Goal: Information Seeking & Learning: Check status

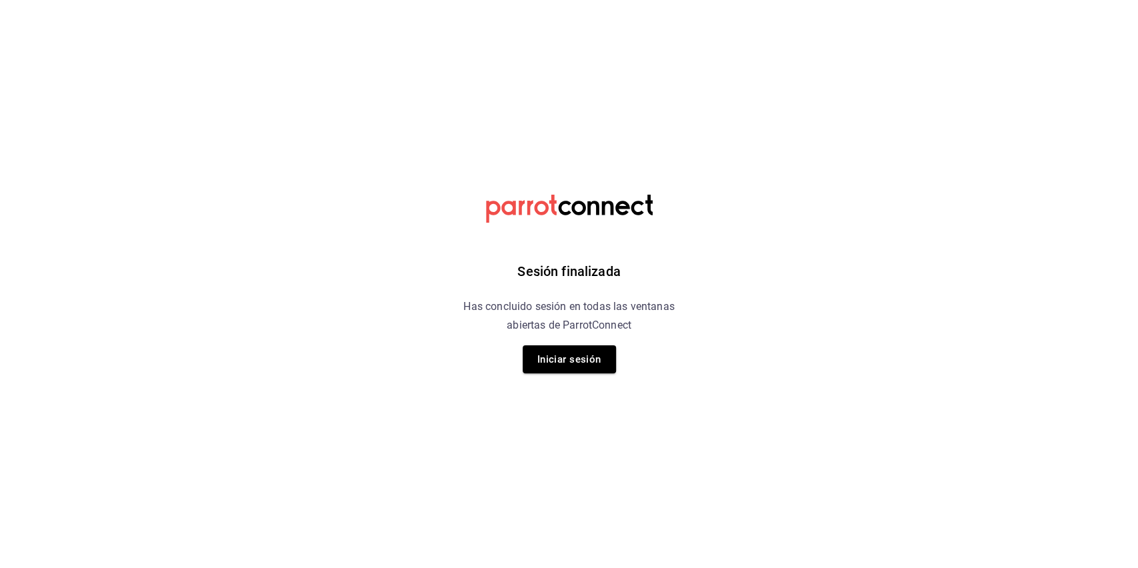
click at [582, 376] on div "Sesión finalizada Has concluido sesión en todas las ventanas abiertas de Parrot…" at bounding box center [569, 284] width 337 height 568
click at [582, 365] on button "Iniciar sesión" at bounding box center [569, 359] width 93 height 28
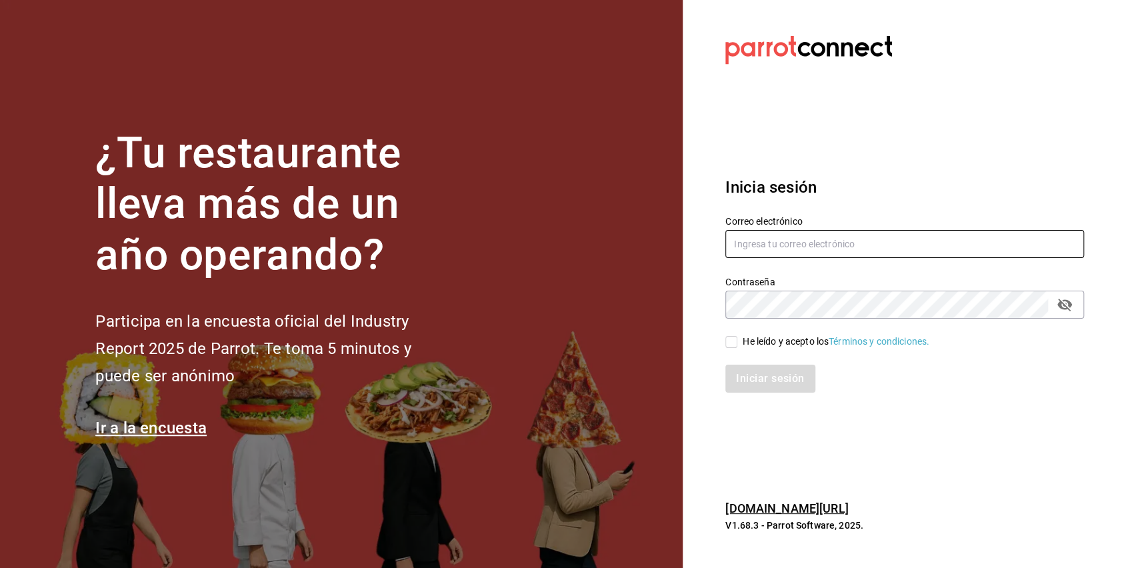
type input "[EMAIL_ADDRESS][DOMAIN_NAME]"
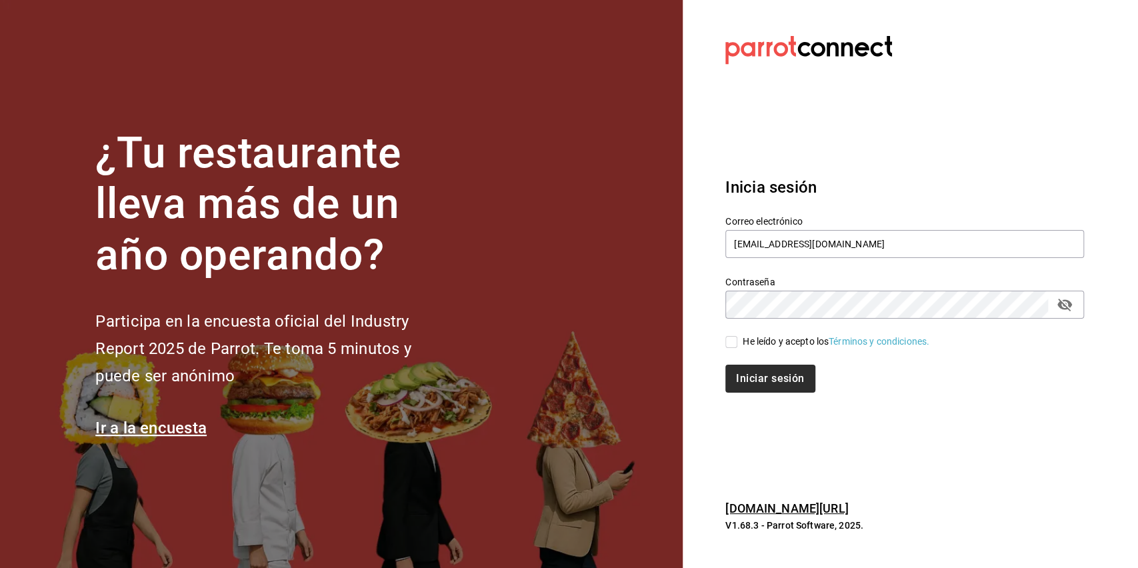
drag, startPoint x: 740, startPoint y: 345, endPoint x: 758, endPoint y: 367, distance: 29.0
click at [743, 344] on span "He leído y acepto los Términos y condiciones." at bounding box center [834, 342] width 192 height 14
click at [738, 344] on input "He leído y acepto los Términos y condiciones." at bounding box center [732, 342] width 12 height 12
checkbox input "true"
click at [764, 377] on button "Iniciar sesión" at bounding box center [771, 379] width 91 height 28
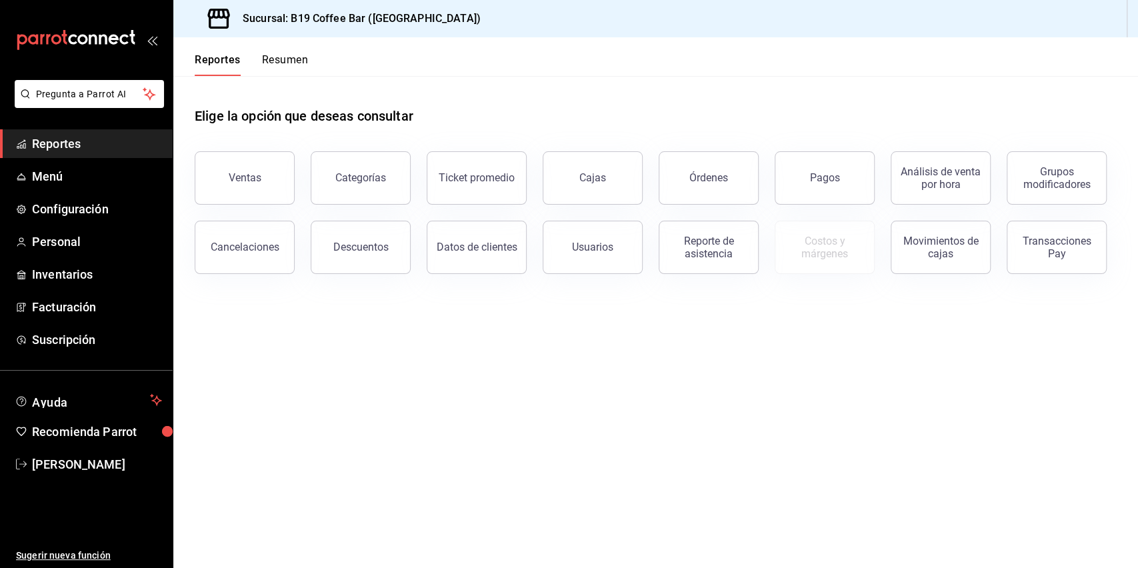
click at [215, 186] on button "Ventas" at bounding box center [245, 177] width 100 height 53
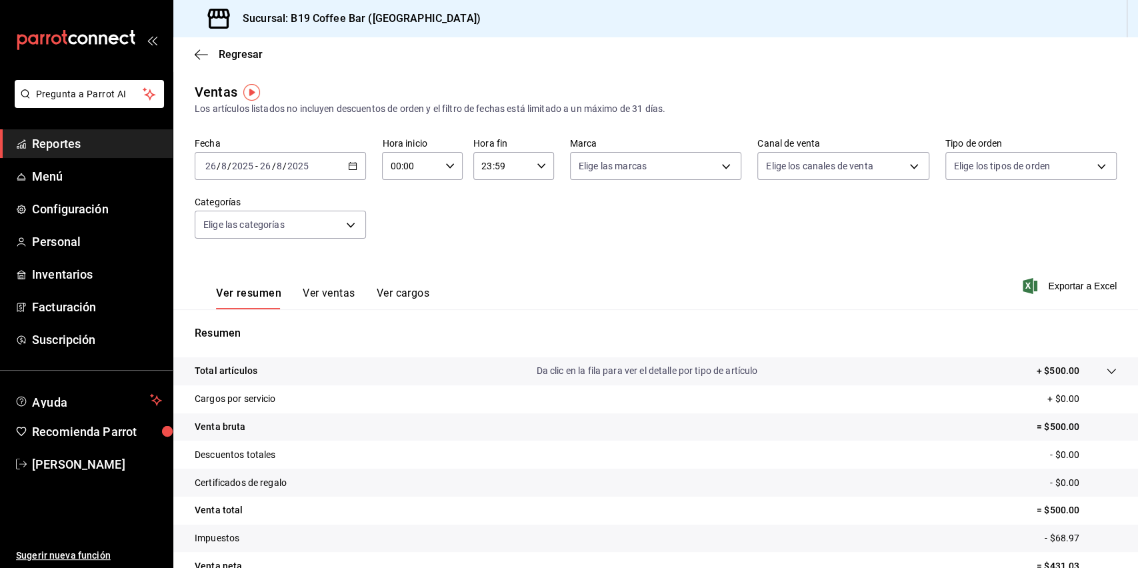
click at [588, 301] on div "Ver resumen Ver ventas Ver cargos Exportar a Excel" at bounding box center [655, 282] width 965 height 55
click at [303, 280] on div "Ver resumen Ver ventas Ver cargos" at bounding box center [312, 290] width 235 height 39
click at [308, 287] on button "Ver ventas" at bounding box center [329, 298] width 53 height 23
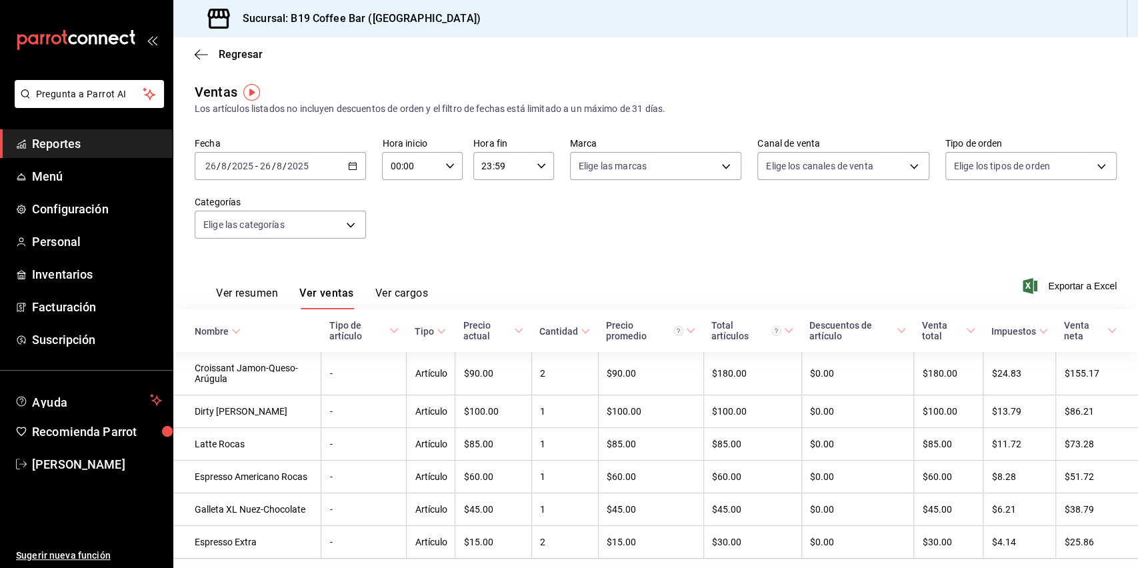
click at [64, 136] on span "Reportes" at bounding box center [97, 144] width 130 height 18
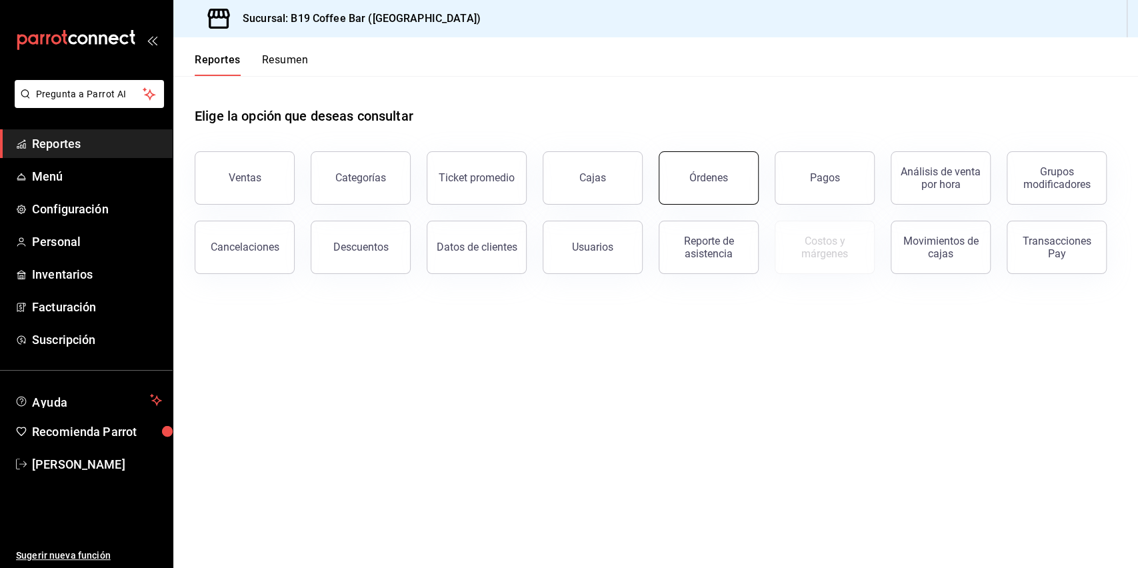
click at [711, 173] on div "Órdenes" at bounding box center [709, 177] width 39 height 13
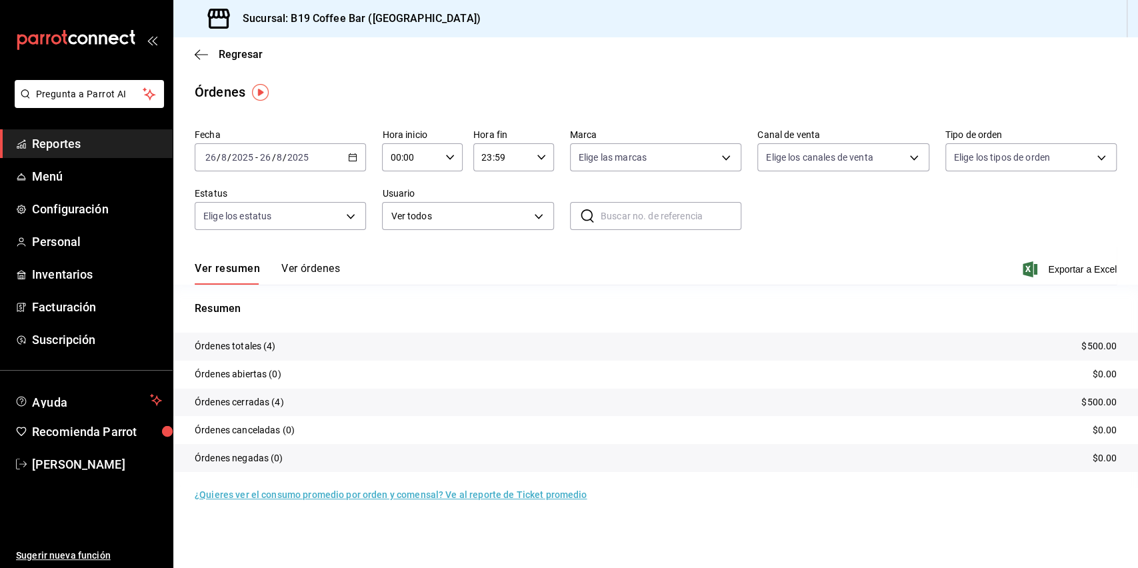
click at [320, 271] on button "Ver órdenes" at bounding box center [310, 273] width 59 height 23
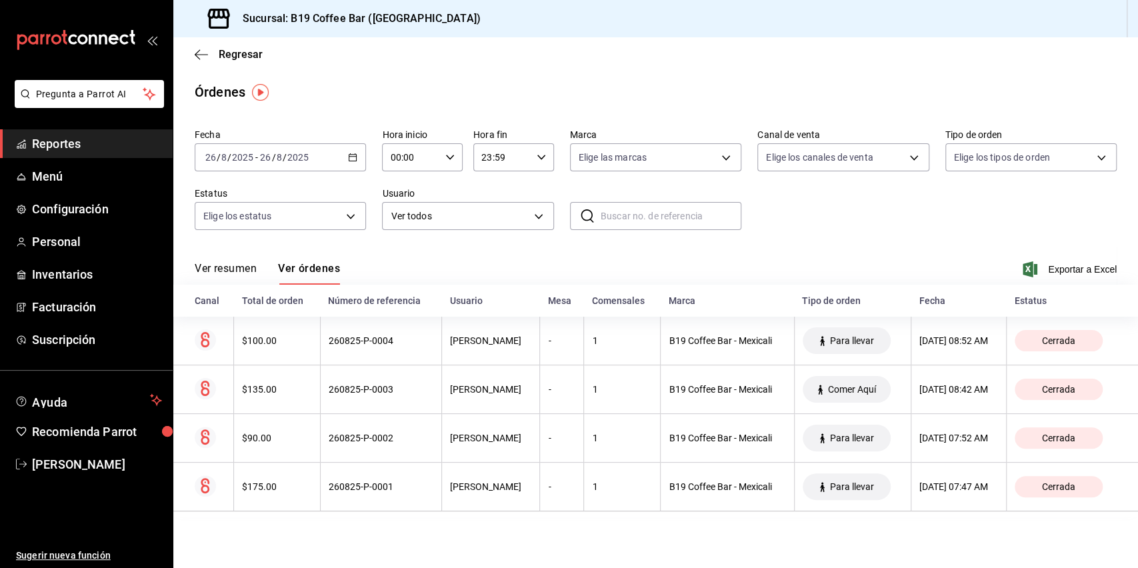
click at [546, 273] on div "Ver resumen Ver órdenes Exportar a Excel" at bounding box center [656, 265] width 922 height 39
click at [392, 250] on div "Ver resumen Ver órdenes Exportar a Excel" at bounding box center [656, 265] width 922 height 39
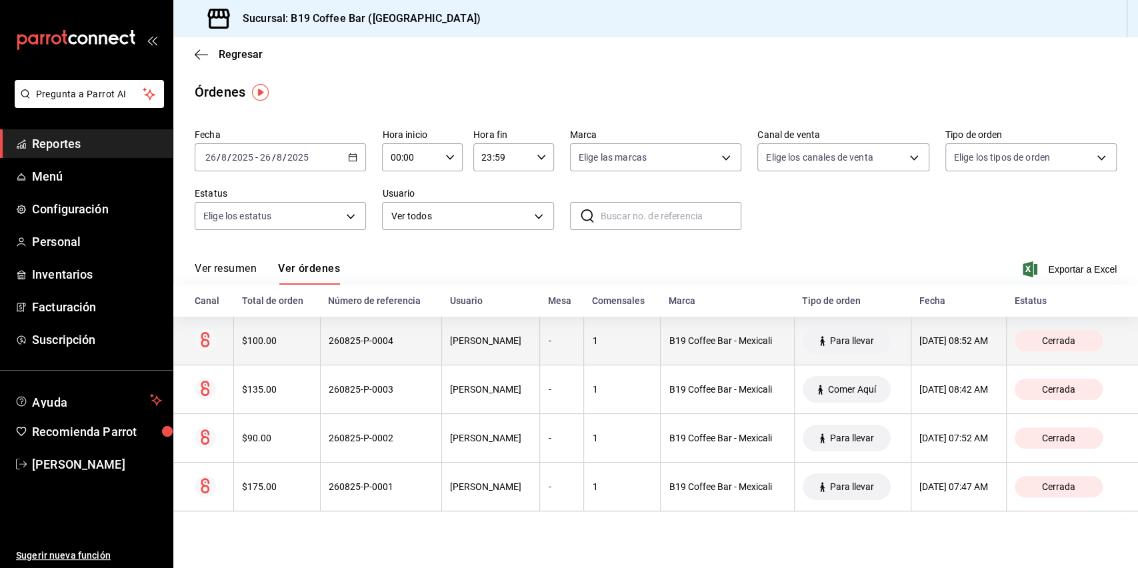
click at [357, 341] on div "260825-P-0004" at bounding box center [381, 340] width 105 height 11
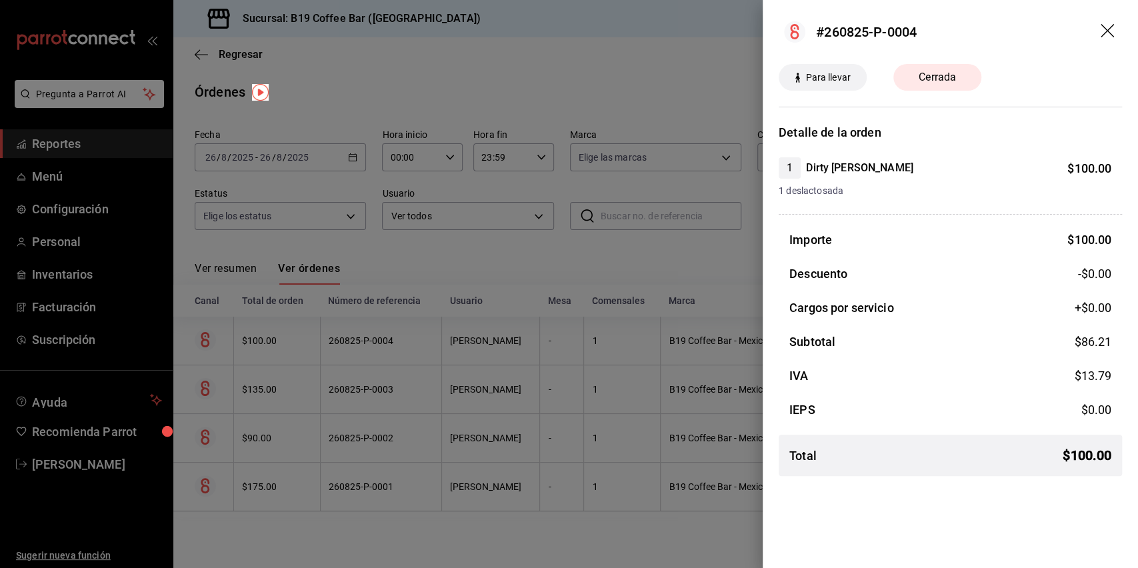
click at [592, 291] on div at bounding box center [569, 284] width 1138 height 568
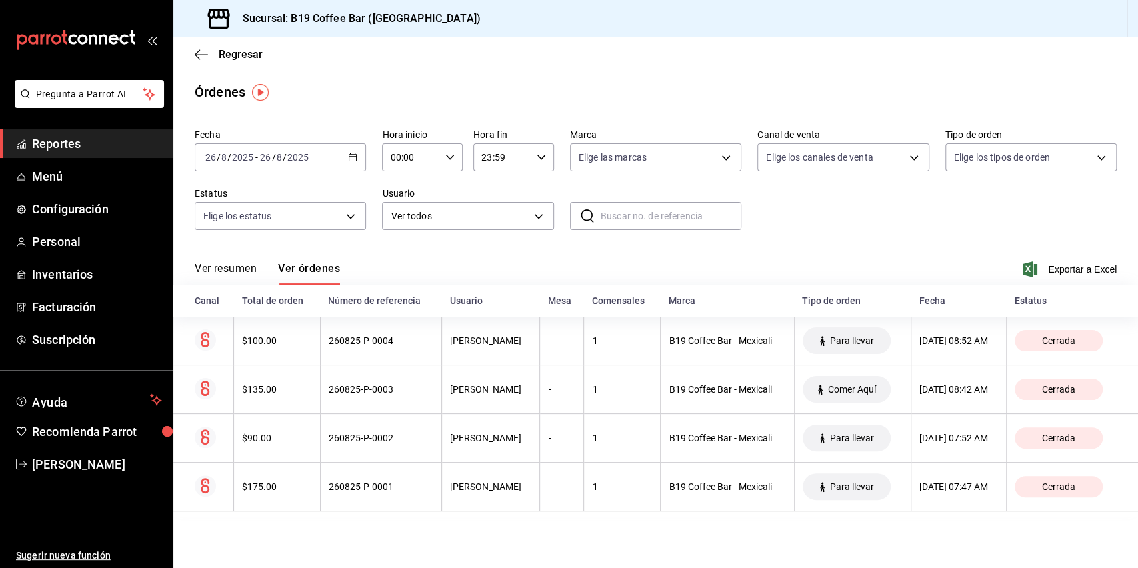
click at [54, 142] on span "Reportes" at bounding box center [97, 144] width 130 height 18
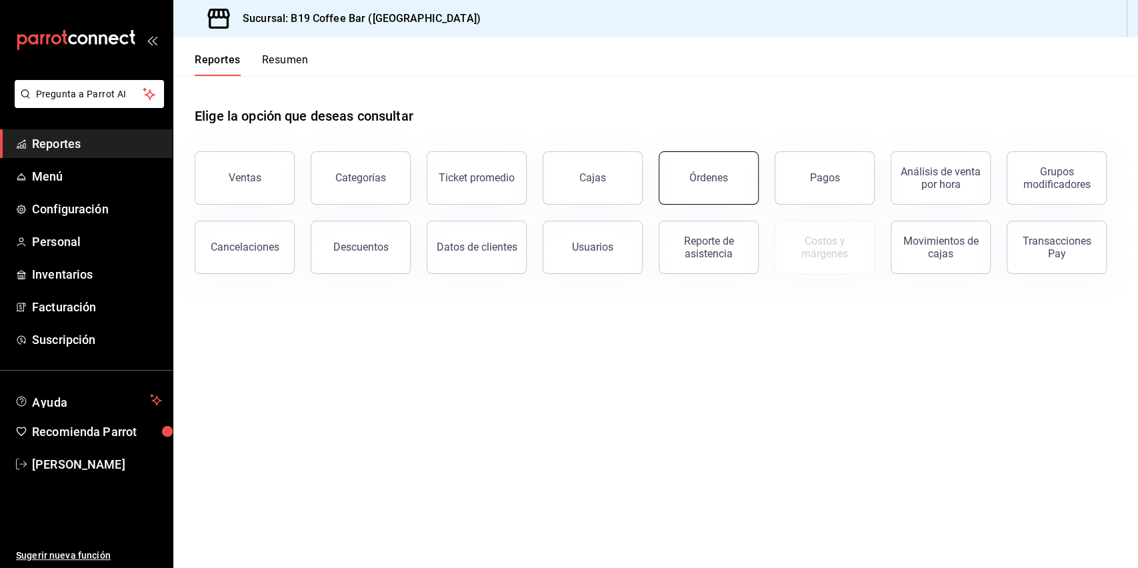
click at [706, 173] on div "Órdenes" at bounding box center [709, 177] width 39 height 13
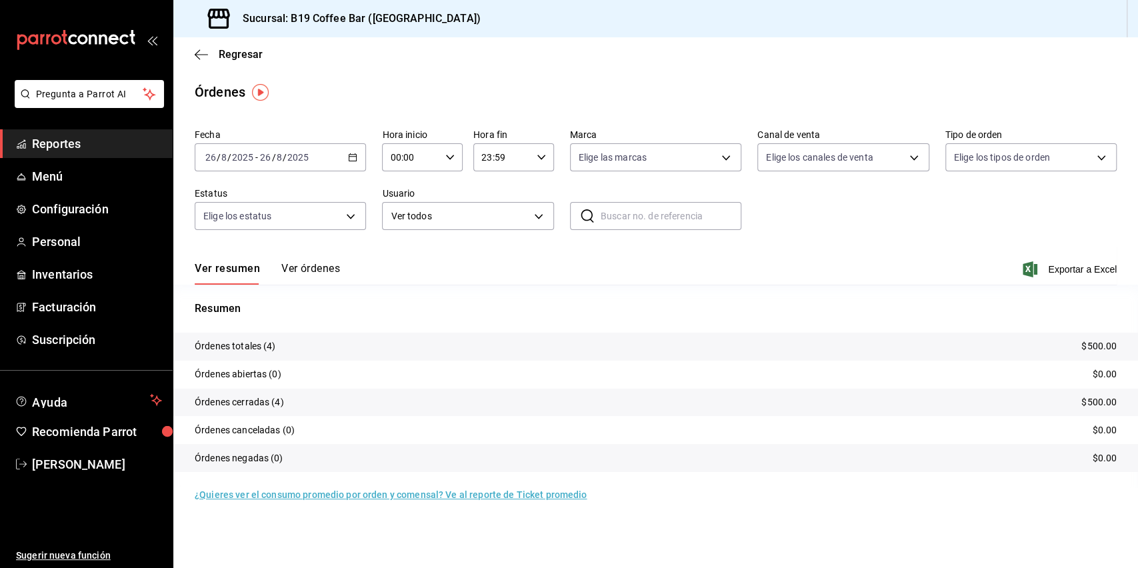
click at [317, 269] on button "Ver órdenes" at bounding box center [310, 273] width 59 height 23
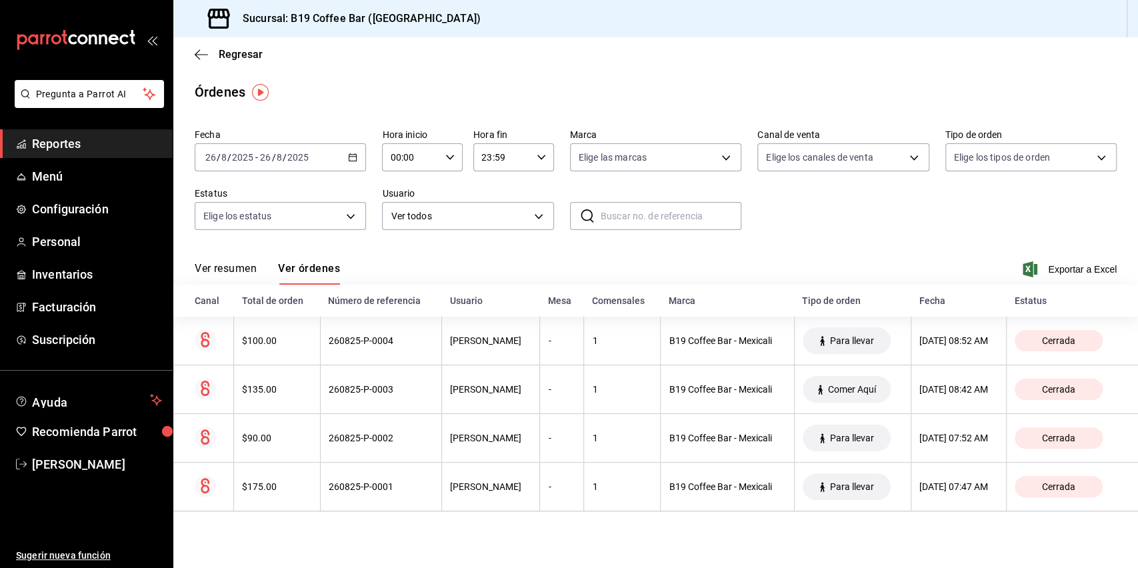
click at [64, 159] on ul "Reportes Menú Configuración Personal Inventarios Facturación Suscripción" at bounding box center [86, 241] width 173 height 225
click at [53, 143] on span "Reportes" at bounding box center [97, 144] width 130 height 18
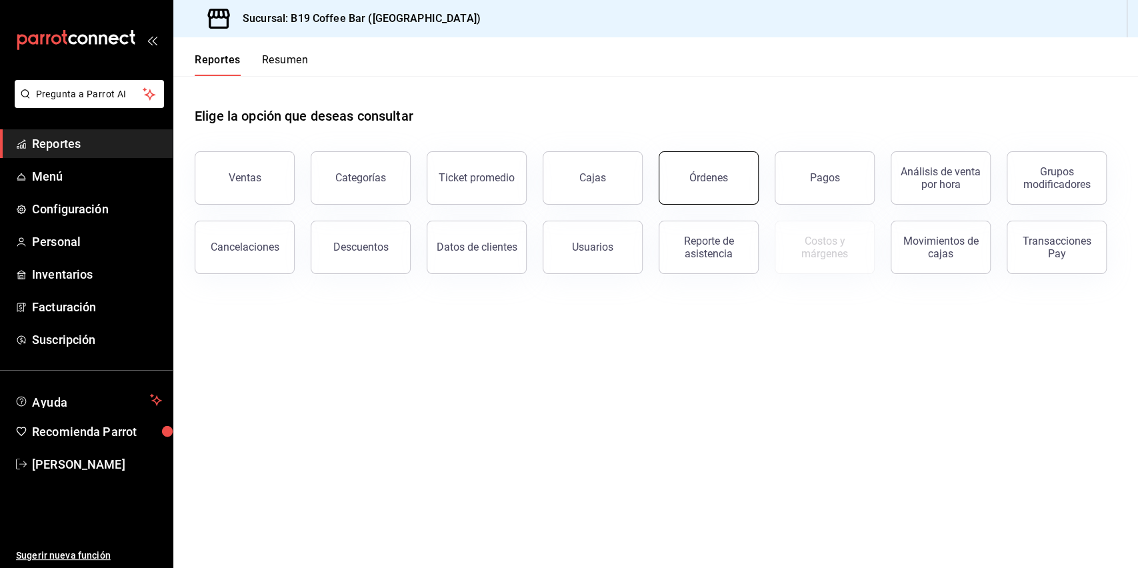
click at [687, 169] on button "Órdenes" at bounding box center [709, 177] width 100 height 53
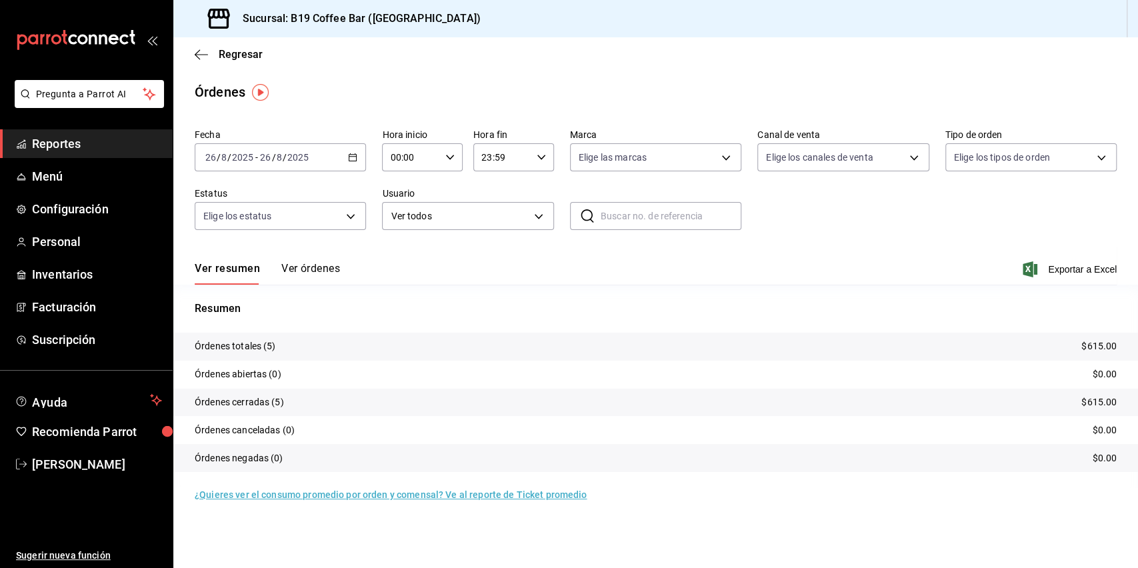
click at [309, 265] on button "Ver órdenes" at bounding box center [310, 273] width 59 height 23
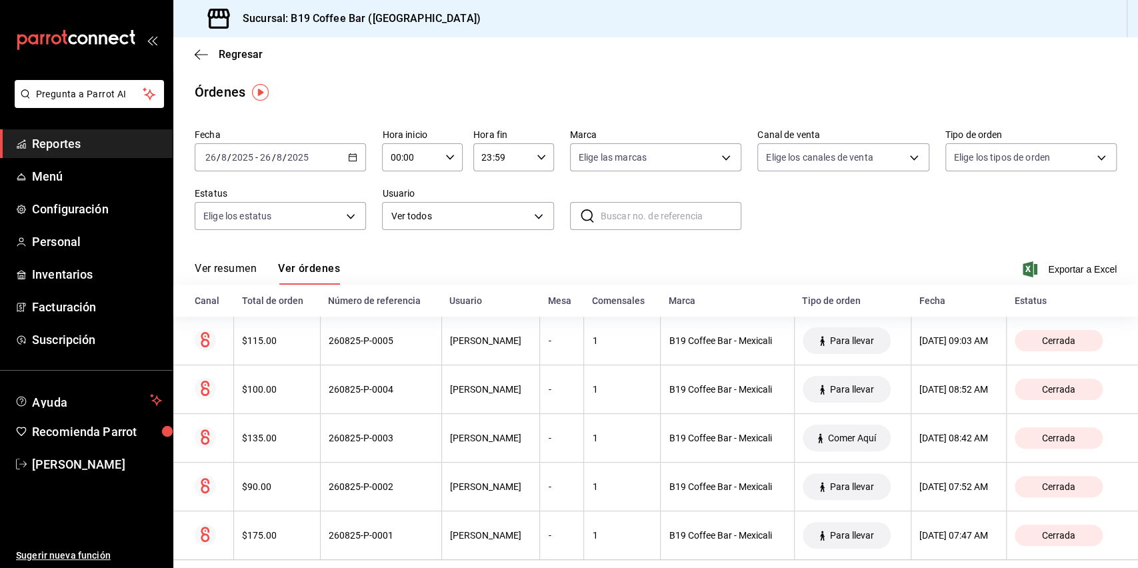
click at [79, 149] on span "Reportes" at bounding box center [97, 144] width 130 height 18
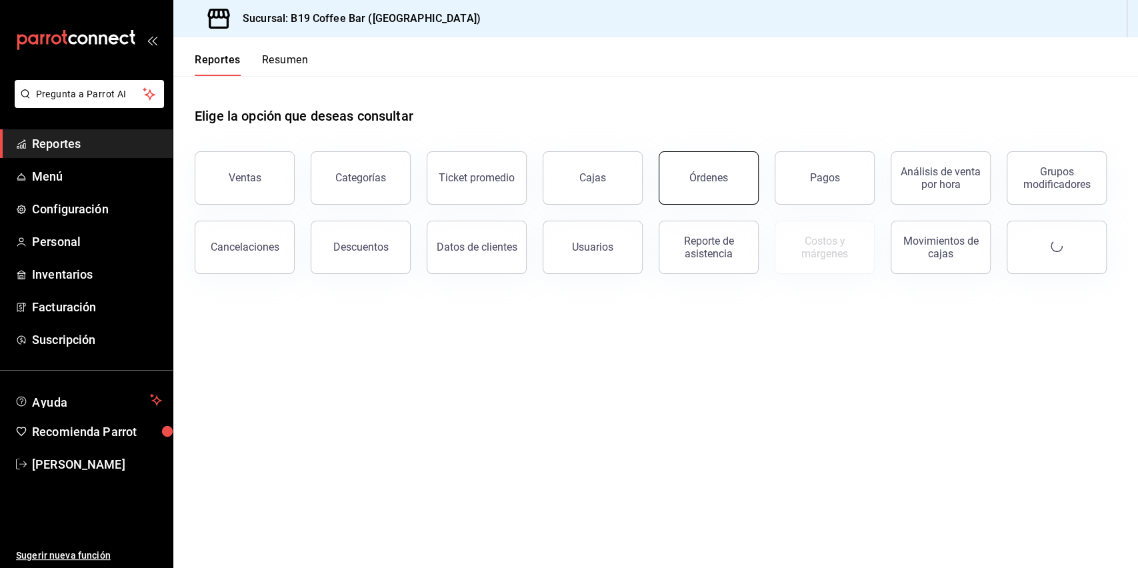
click at [698, 177] on div "Órdenes" at bounding box center [709, 177] width 39 height 13
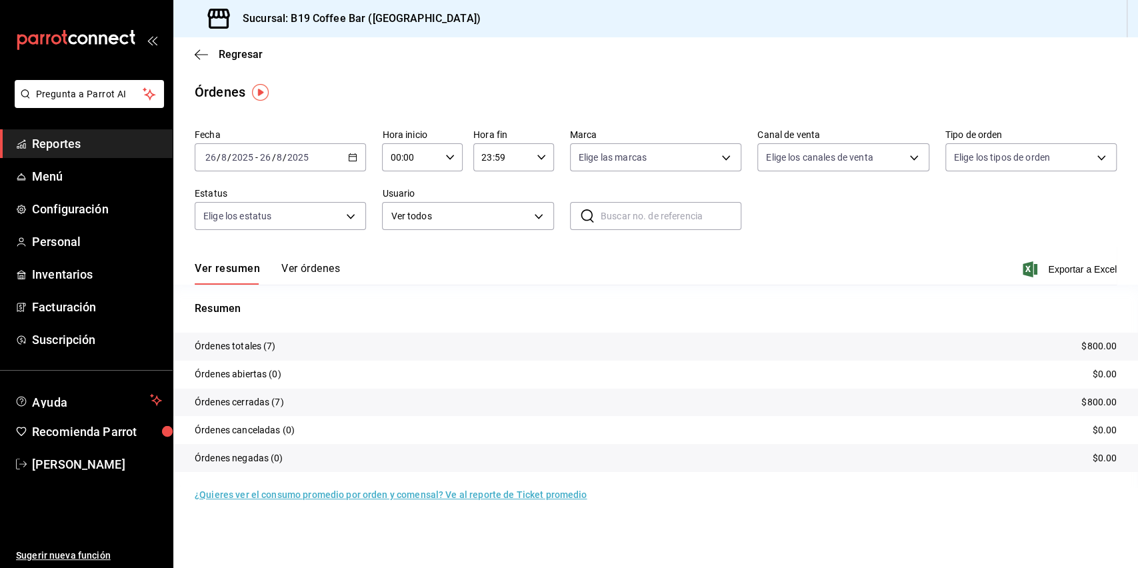
click at [333, 275] on button "Ver órdenes" at bounding box center [310, 273] width 59 height 23
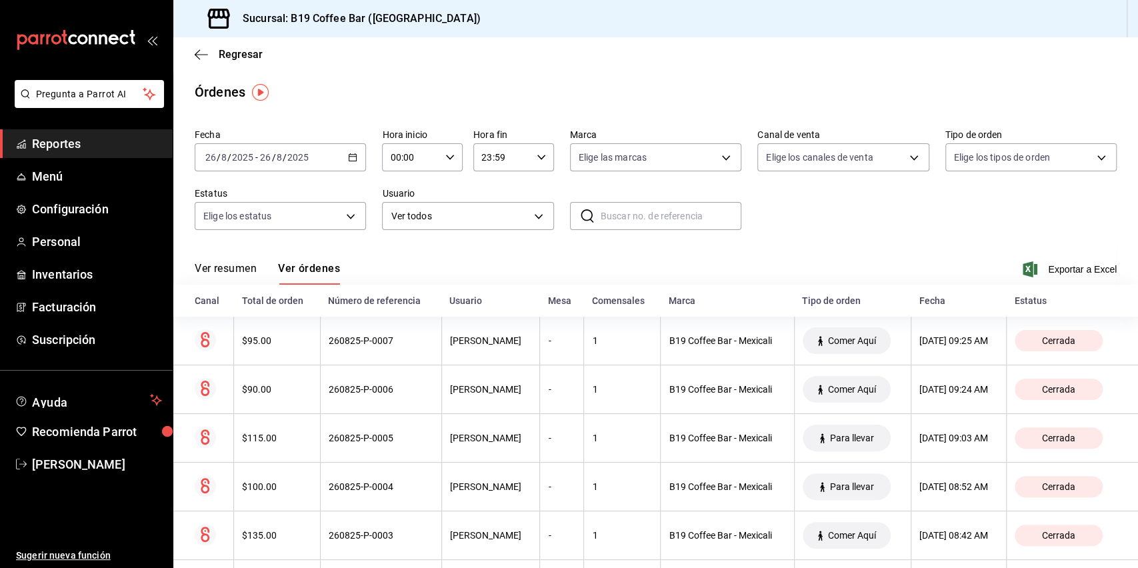
click at [224, 269] on button "Ver resumen" at bounding box center [226, 273] width 62 height 23
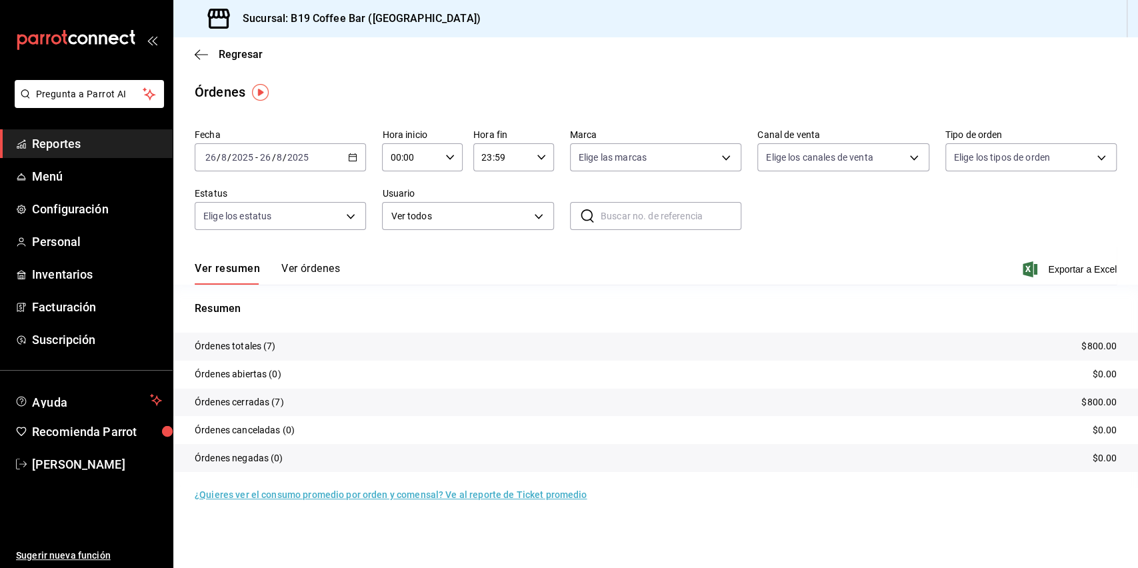
click at [66, 145] on span "Reportes" at bounding box center [97, 144] width 130 height 18
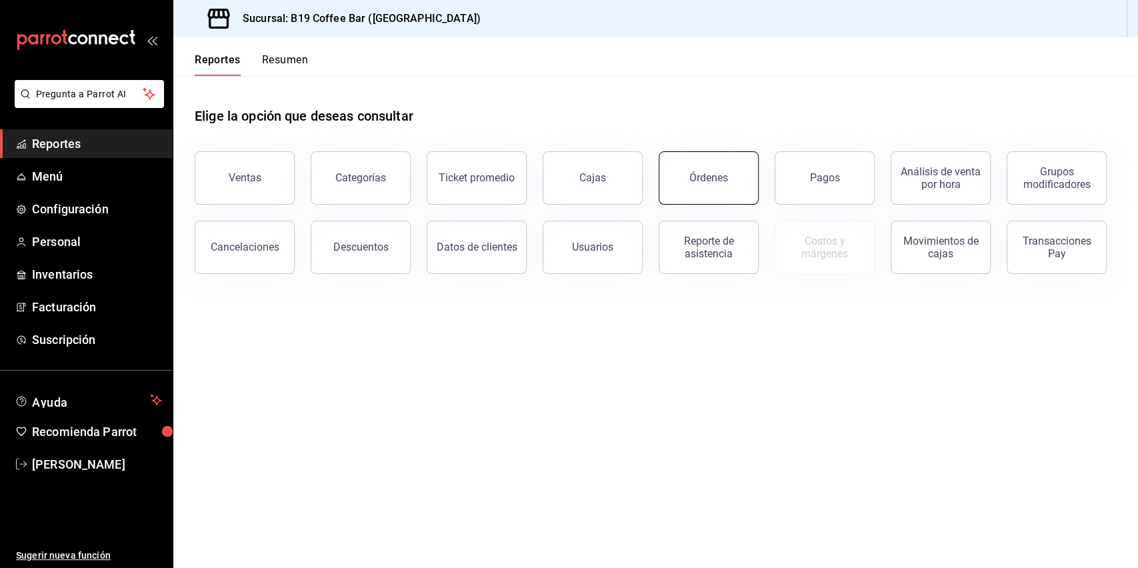
click at [708, 175] on div "Órdenes" at bounding box center [709, 177] width 39 height 13
